Goal: Task Accomplishment & Management: Complete application form

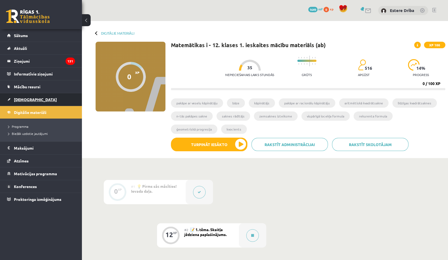
click at [23, 98] on span "[DEMOGRAPHIC_DATA]" at bounding box center [35, 99] width 43 height 5
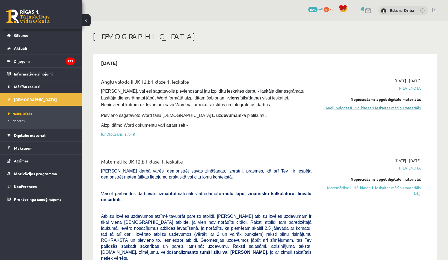
click at [343, 109] on link "Angļu valodas II - 12. klases 1.ieskaites mācību materiāls" at bounding box center [370, 108] width 101 height 6
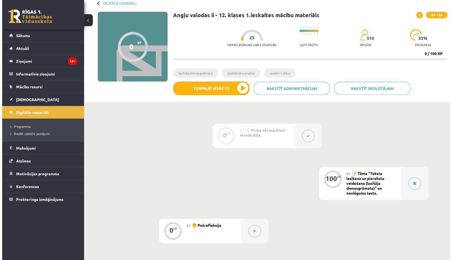
scroll to position [31, 0]
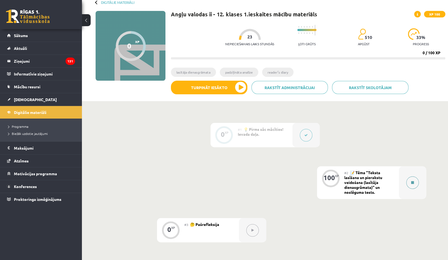
click at [414, 186] on button at bounding box center [412, 183] width 13 height 13
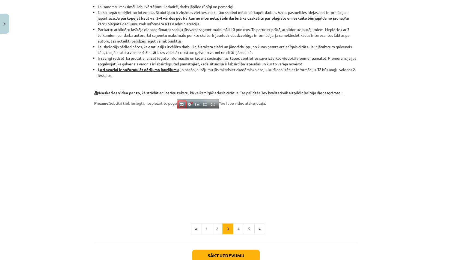
scroll to position [395, 0]
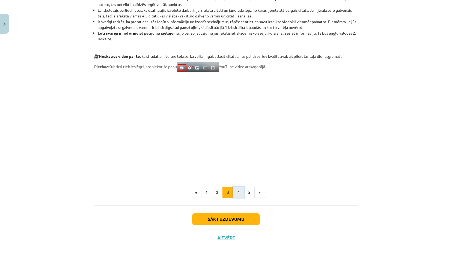
click at [236, 193] on button "4" at bounding box center [238, 192] width 11 height 11
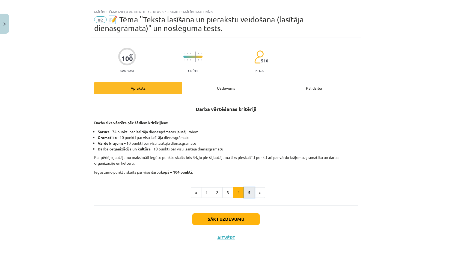
click at [245, 195] on button "5" at bounding box center [249, 192] width 11 height 11
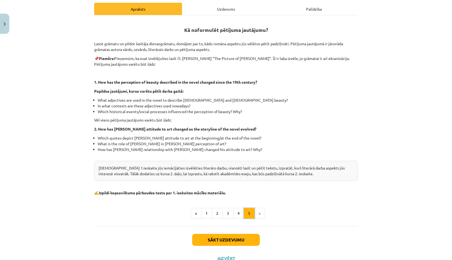
scroll to position [88, 0]
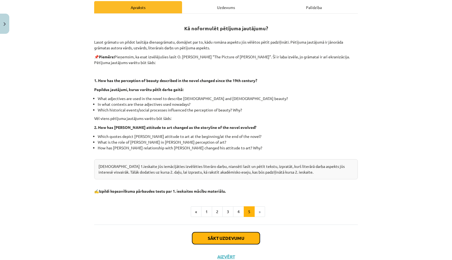
click at [239, 238] on button "Sākt uzdevumu" at bounding box center [226, 238] width 68 height 12
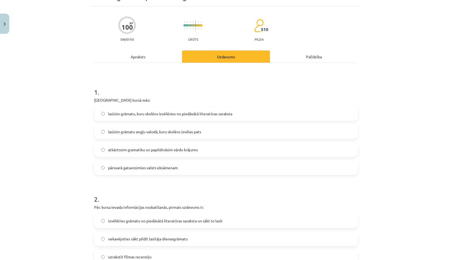
scroll to position [39, 0]
click at [177, 117] on label "lasīsim grāmatu, kuru skolēns izvēlēsies no piedāvātā literatūras saraksta" at bounding box center [226, 114] width 262 height 14
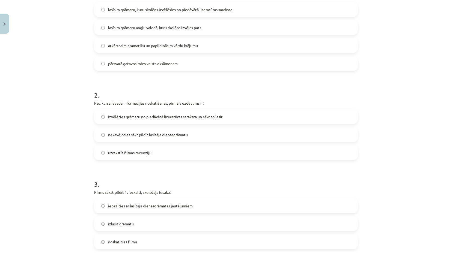
scroll to position [143, 0]
click at [117, 117] on span "izvēlēties grāmatu no piedāvātā literatūras saraksta un sākt to lasīt" at bounding box center [165, 117] width 115 height 6
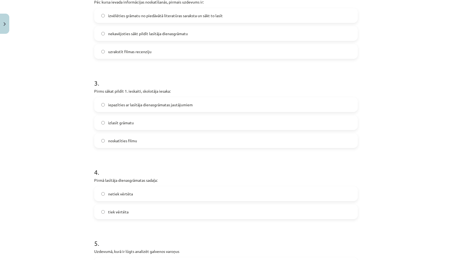
scroll to position [244, 0]
click at [112, 107] on label "iepazīties ar lasītāja dienasgrāmatas jautājumiem" at bounding box center [226, 104] width 262 height 14
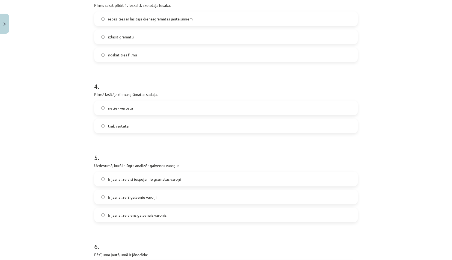
scroll to position [330, 0]
click at [119, 128] on span "tiek vērtēta" at bounding box center [118, 127] width 20 height 6
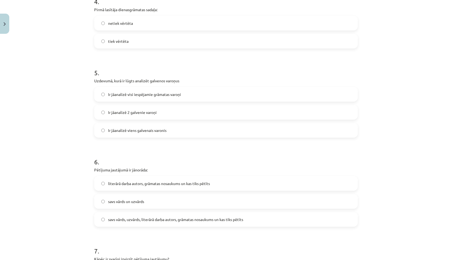
scroll to position [416, 0]
click at [116, 112] on span "Ir jāanalizē 2 galvenie varoņi" at bounding box center [132, 112] width 49 height 6
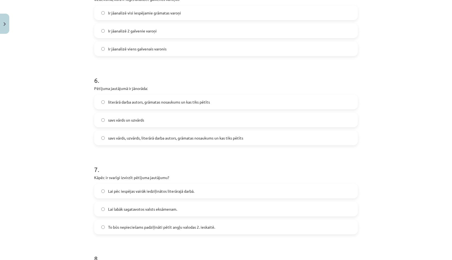
scroll to position [497, 0]
click at [122, 101] on span "literārā darba autors, grāmatas nosaukums un kas tiks pētīts" at bounding box center [159, 102] width 102 height 6
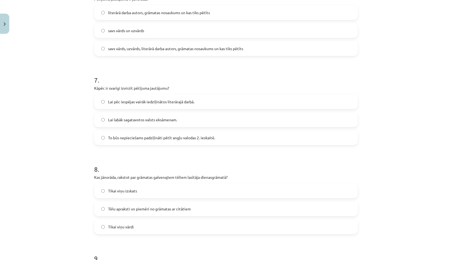
scroll to position [588, 0]
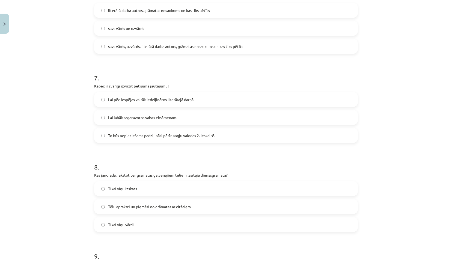
click at [118, 100] on span "Lai pēc iespējas vairāk iedziļinātos literārajā darbā." at bounding box center [151, 100] width 86 height 6
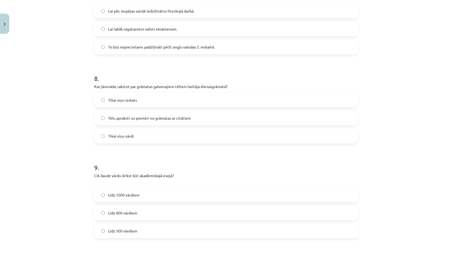
scroll to position [677, 0]
click at [123, 116] on span "Tēlu apraksti un piemēri no grāmatas ar citātiem" at bounding box center [149, 118] width 83 height 6
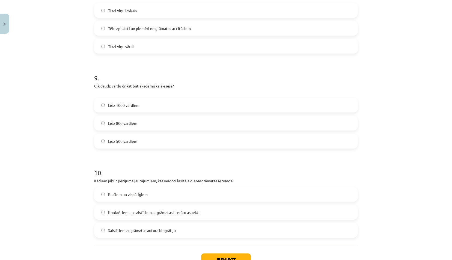
scroll to position [767, 0]
click at [121, 104] on span "Līdz 1000 vārdiem" at bounding box center [123, 105] width 31 height 6
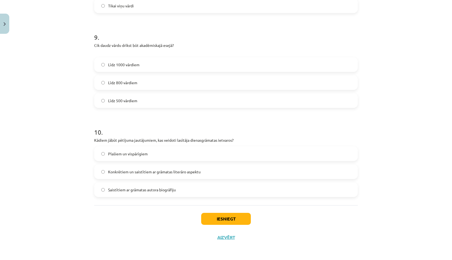
click at [115, 172] on span "Konkrētiem un saistītiem ar grāmatas literāro aspektu" at bounding box center [154, 172] width 93 height 6
click at [210, 218] on button "Iesniegt" at bounding box center [226, 219] width 50 height 12
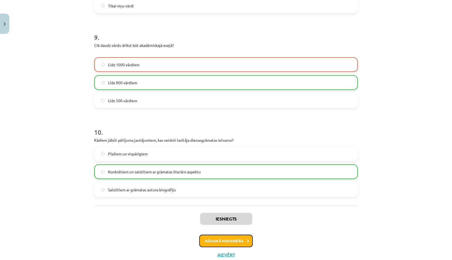
click at [212, 241] on button "Nākamā nodarbība" at bounding box center [225, 241] width 53 height 13
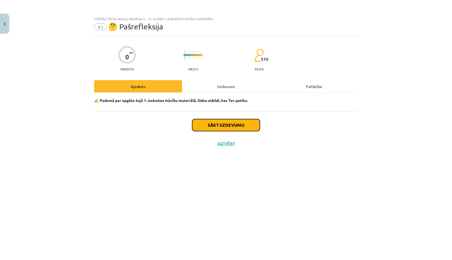
click at [213, 127] on button "Sākt uzdevumu" at bounding box center [226, 125] width 68 height 12
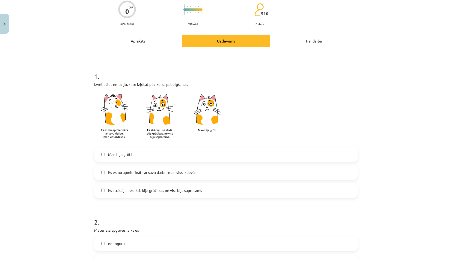
scroll to position [46, 0]
click at [113, 175] on label "Es esmu apmierināts ar savu darbu, man viss izdevās" at bounding box center [226, 173] width 262 height 14
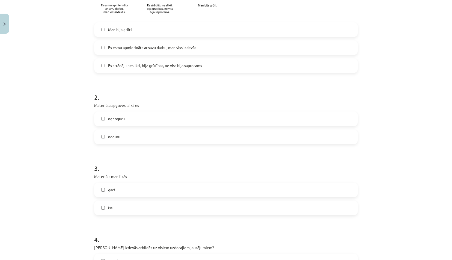
scroll to position [171, 0]
click at [120, 136] on label "noguru" at bounding box center [226, 137] width 262 height 14
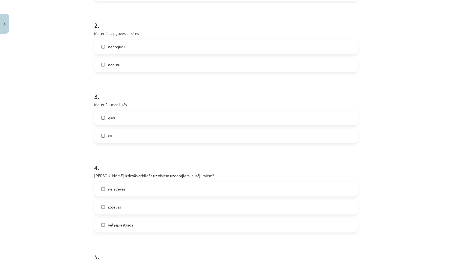
scroll to position [243, 0]
click at [117, 140] on label "īss" at bounding box center [226, 136] width 262 height 14
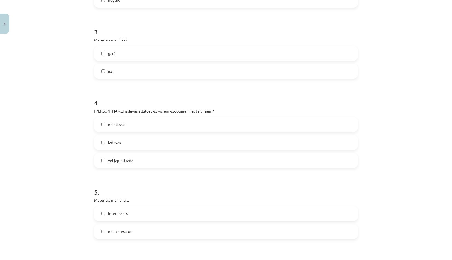
scroll to position [308, 0]
click at [114, 143] on span "izdevās" at bounding box center [114, 142] width 13 height 6
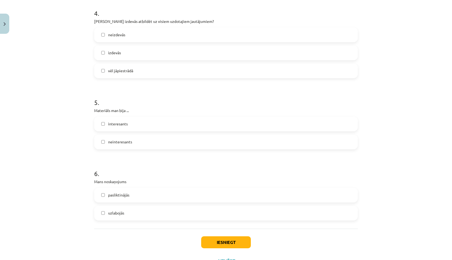
scroll to position [397, 0]
click at [122, 124] on span "interesants" at bounding box center [118, 124] width 20 height 6
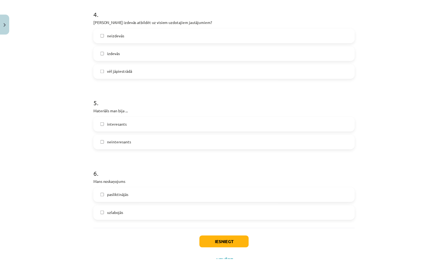
scroll to position [420, 0]
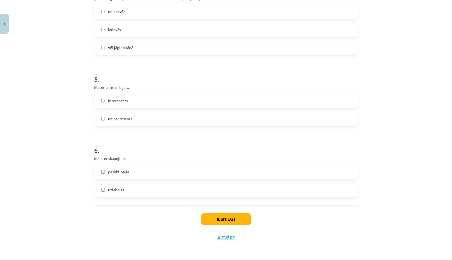
click at [115, 187] on span "uzlabojās" at bounding box center [116, 190] width 16 height 6
click at [221, 216] on button "Iesniegt" at bounding box center [226, 219] width 50 height 12
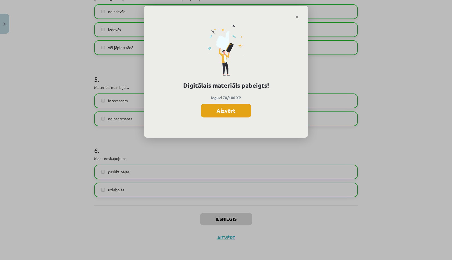
click at [233, 111] on button "Aizvērt" at bounding box center [226, 111] width 50 height 14
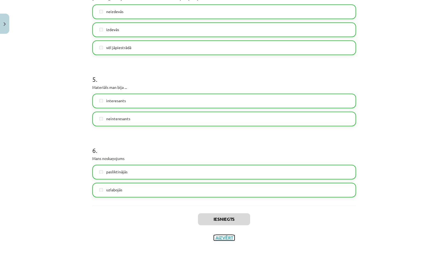
click at [222, 237] on button "Aizvērt" at bounding box center [224, 237] width 21 height 5
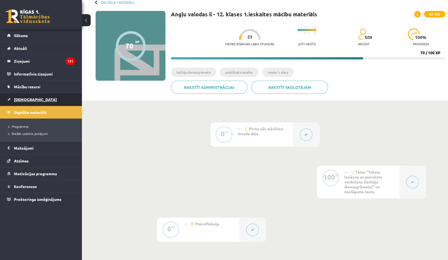
click at [44, 100] on link "[DEMOGRAPHIC_DATA]" at bounding box center [41, 99] width 68 height 13
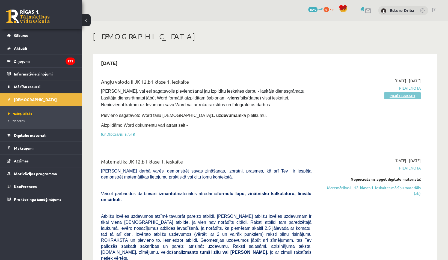
click at [409, 97] on link "Pildīt ieskaiti" at bounding box center [402, 95] width 37 height 7
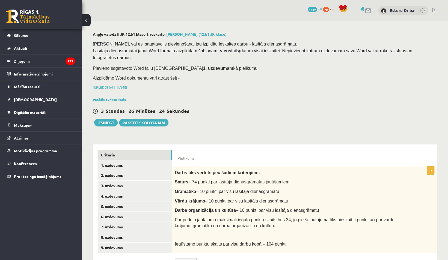
scroll to position [15, 0]
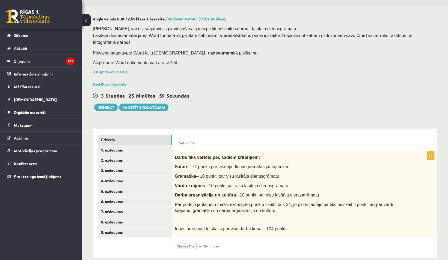
click at [187, 240] on input "file" at bounding box center [207, 244] width 65 height 9
click at [187, 140] on link "Pielikums" at bounding box center [185, 143] width 17 height 6
click at [188, 240] on input "file" at bounding box center [207, 244] width 65 height 9
type input "**********"
click at [150, 145] on link "1. uzdevums" at bounding box center [134, 150] width 73 height 10
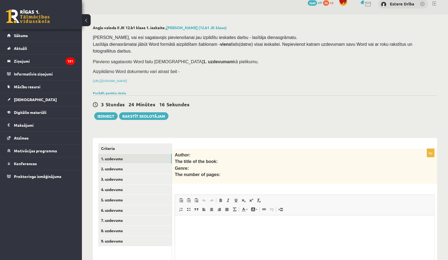
scroll to position [61, 0]
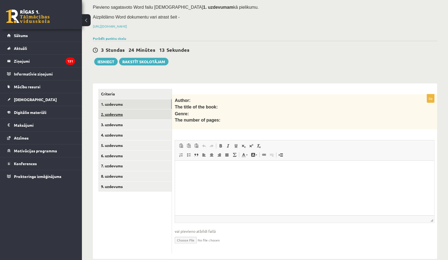
click at [142, 109] on link "2. uzdevums" at bounding box center [134, 114] width 73 height 10
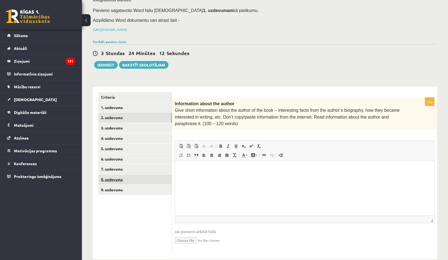
scroll to position [0, 0]
click at [140, 123] on link "3. uzdevums" at bounding box center [134, 128] width 73 height 10
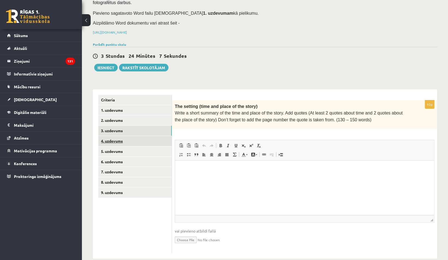
click at [139, 136] on link "4. uzdevums" at bounding box center [134, 141] width 73 height 10
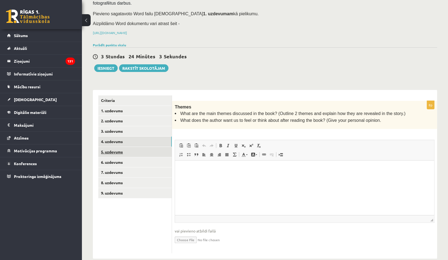
click at [140, 148] on link "5. uzdevums" at bounding box center [134, 152] width 73 height 10
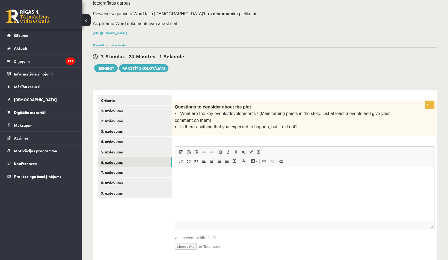
click at [136, 157] on link "6. uzdevums" at bounding box center [134, 162] width 73 height 10
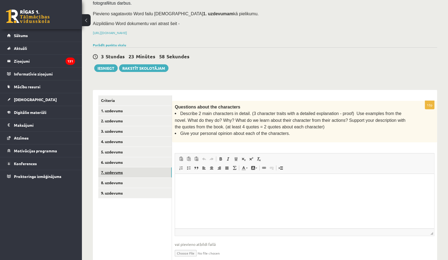
click at [146, 168] on link "7. uzdevums" at bounding box center [134, 173] width 73 height 10
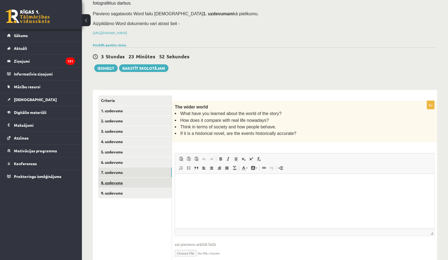
click at [148, 178] on link "8. uzdevums" at bounding box center [134, 183] width 73 height 10
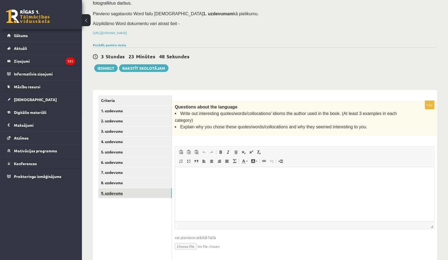
click at [151, 188] on link "9. uzdevums" at bounding box center [134, 193] width 73 height 10
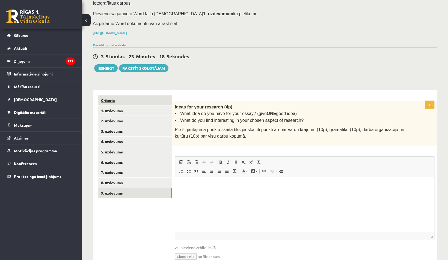
click at [127, 96] on link "Criteria" at bounding box center [134, 101] width 73 height 10
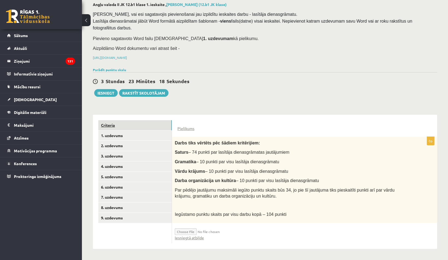
scroll to position [21, 0]
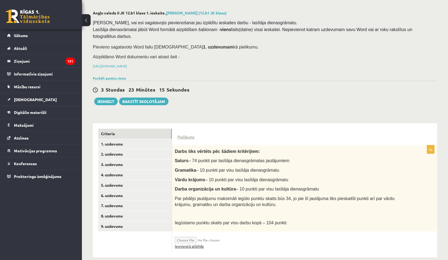
click at [198, 244] on link "Iesniegtā atbilde" at bounding box center [189, 247] width 29 height 6
click at [148, 222] on link "9. uzdevums" at bounding box center [134, 227] width 73 height 10
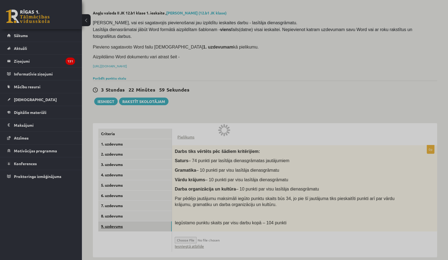
scroll to position [16, 0]
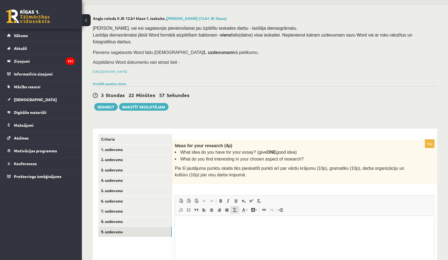
click at [231, 207] on link "Math" at bounding box center [235, 210] width 8 height 7
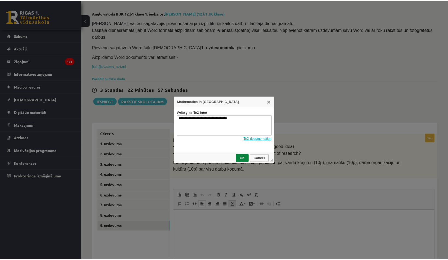
scroll to position [0, 0]
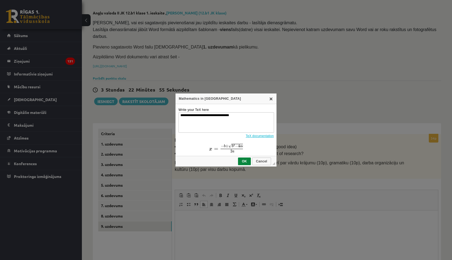
click at [273, 99] on link "X" at bounding box center [271, 99] width 4 height 4
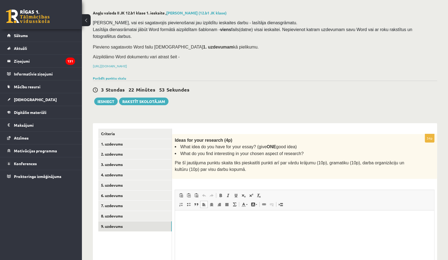
click at [220, 220] on p "Editor, wiswyg-editor-user-answer-47024783950940" at bounding box center [304, 219] width 248 height 6
click at [118, 139] on link "1. uzdevums" at bounding box center [134, 144] width 73 height 10
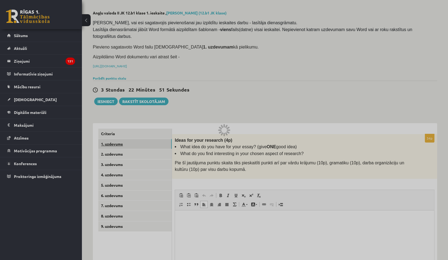
scroll to position [7, 0]
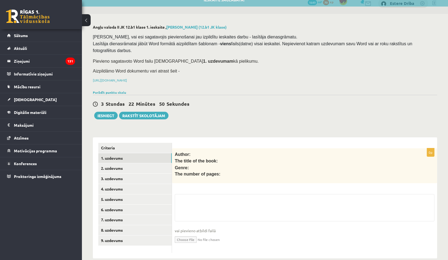
click at [228, 194] on fieldset "vai pievieno atbildi failā Iesniegtā atbilde" at bounding box center [304, 222] width 259 height 56
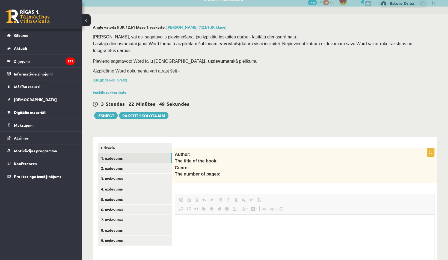
scroll to position [0, 0]
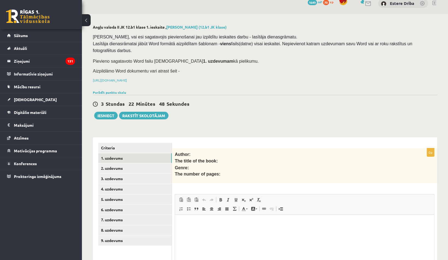
click at [220, 219] on html at bounding box center [304, 223] width 259 height 17
click at [226, 225] on p "**********" at bounding box center [304, 223] width 248 height 6
click at [252, 223] on p "**********" at bounding box center [304, 223] width 248 height 6
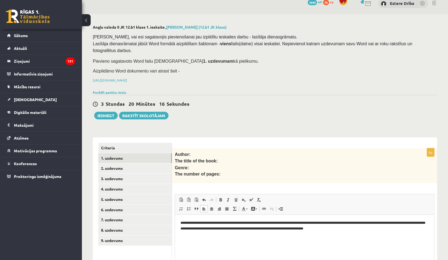
scroll to position [61, 0]
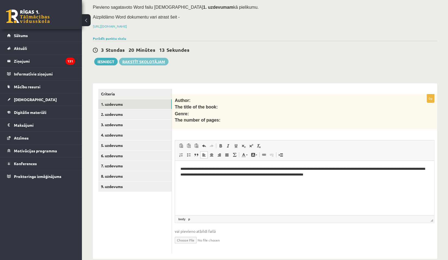
click at [141, 58] on link "Rakstīt skolotājam" at bounding box center [143, 62] width 49 height 8
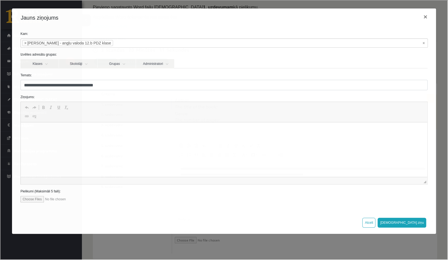
scroll to position [0, 0]
click at [113, 137] on html at bounding box center [223, 131] width 406 height 17
drag, startPoint x: 281, startPoint y: 12, endPoint x: 283, endPoint y: 29, distance: 17.6
click at [283, 29] on div "**********" at bounding box center [223, 121] width 424 height 226
click at [175, 138] on html "**********" at bounding box center [223, 131] width 406 height 17
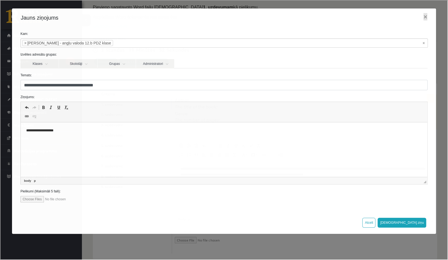
click at [281, 139] on html "**********" at bounding box center [223, 131] width 406 height 17
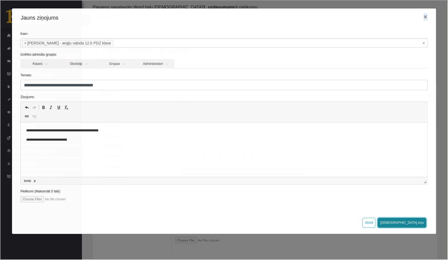
click at [413, 222] on button "Sūtīt ziņu" at bounding box center [401, 222] width 49 height 10
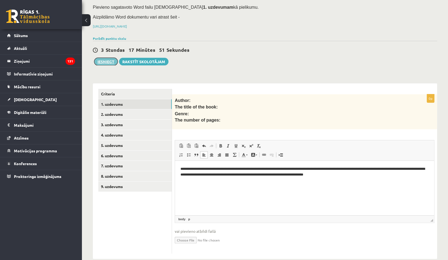
click at [106, 58] on button "Iesniegt" at bounding box center [105, 62] width 23 height 8
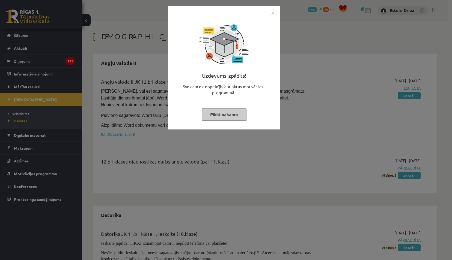
click at [271, 13] on img "Close" at bounding box center [273, 13] width 8 height 8
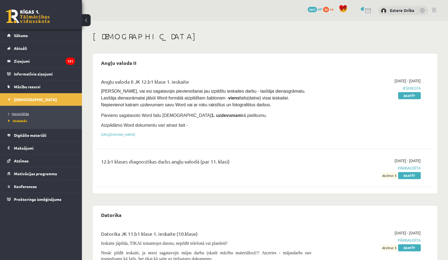
click at [33, 113] on link "Neizpildītās" at bounding box center [42, 113] width 68 height 5
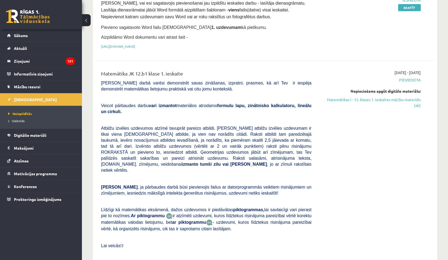
scroll to position [89, 0]
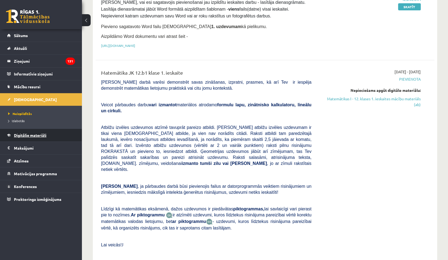
click at [31, 134] on span "Digitālie materiāli" at bounding box center [30, 135] width 32 height 5
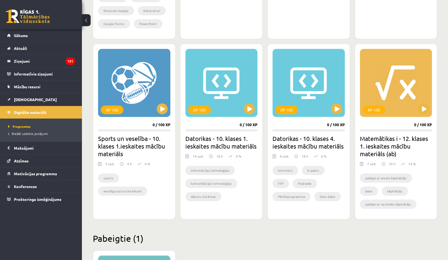
scroll to position [287, 0]
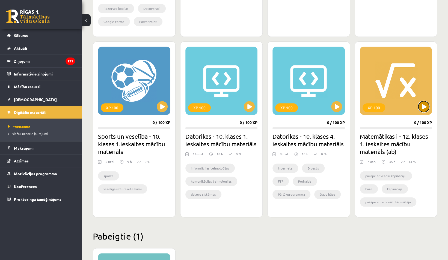
click at [426, 110] on button at bounding box center [423, 106] width 11 height 11
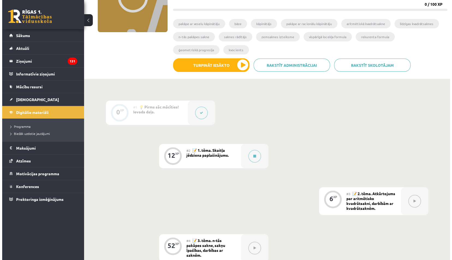
scroll to position [80, 0]
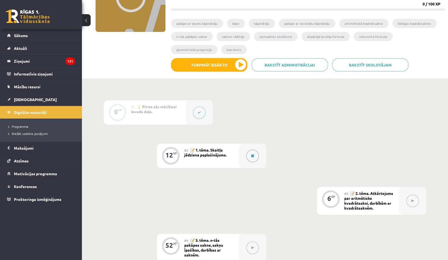
click at [252, 156] on icon at bounding box center [252, 155] width 3 height 3
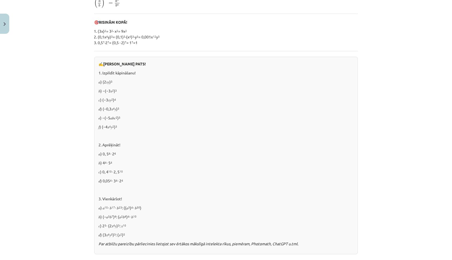
scroll to position [177, 0]
click at [5, 55] on div "Mācību tēma: Matemātikas i - 12. klases 1. ieskaites mācību materiāls (ab) #2 📝…" at bounding box center [226, 130] width 452 height 260
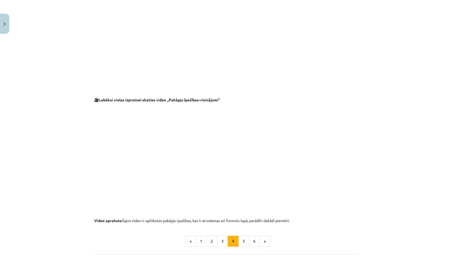
scroll to position [512, 0]
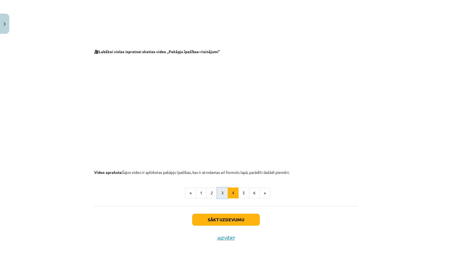
click at [222, 193] on button "3" at bounding box center [222, 193] width 11 height 11
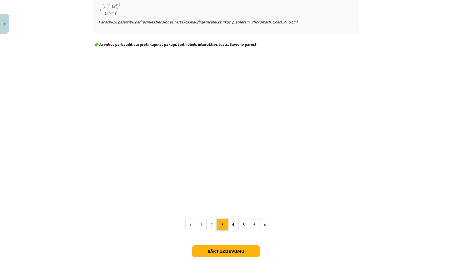
scroll to position [397, 0]
click at [207, 226] on button "2" at bounding box center [211, 224] width 11 height 11
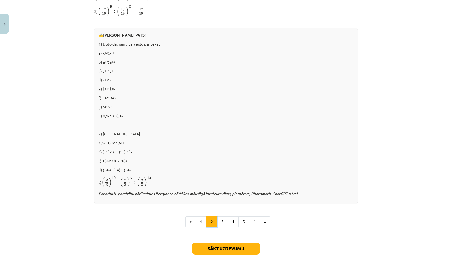
scroll to position [290, 0]
click at [5, 55] on div "Mācību tēma: Matemātikas i - 12. klases 1. ieskaites mācību materiāls (ab) #2 📝…" at bounding box center [226, 130] width 452 height 260
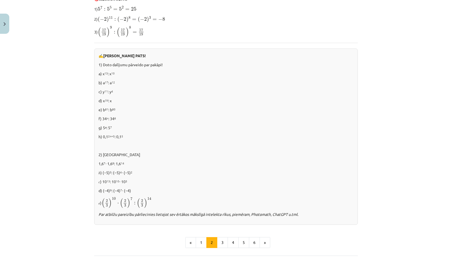
scroll to position [269, 0]
click at [220, 242] on button "3" at bounding box center [222, 242] width 11 height 11
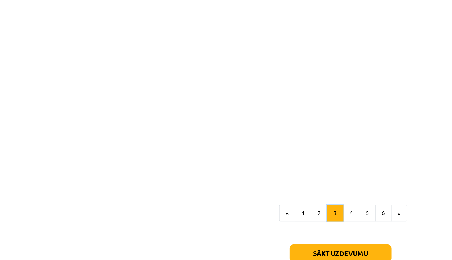
scroll to position [80, 0]
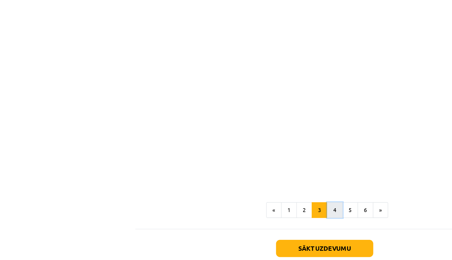
click at [230, 191] on button "4" at bounding box center [233, 193] width 11 height 11
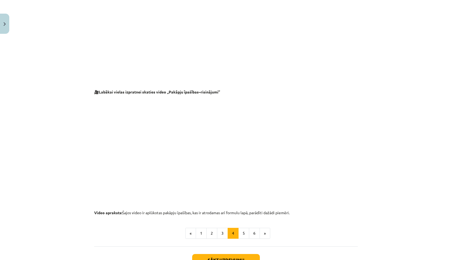
scroll to position [512, 0]
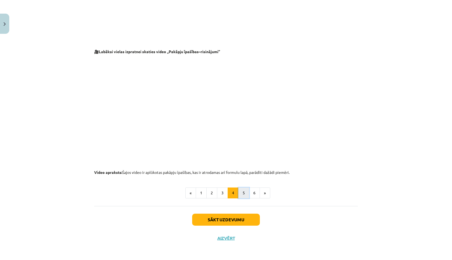
click at [240, 192] on button "5" at bounding box center [243, 193] width 11 height 11
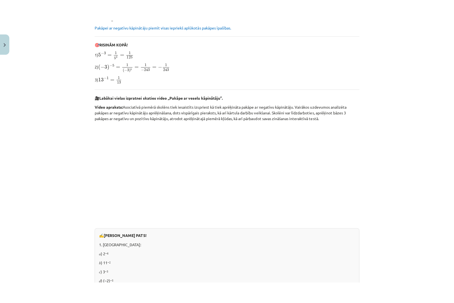
scroll to position [150, 0]
